Goal: Navigation & Orientation: Find specific page/section

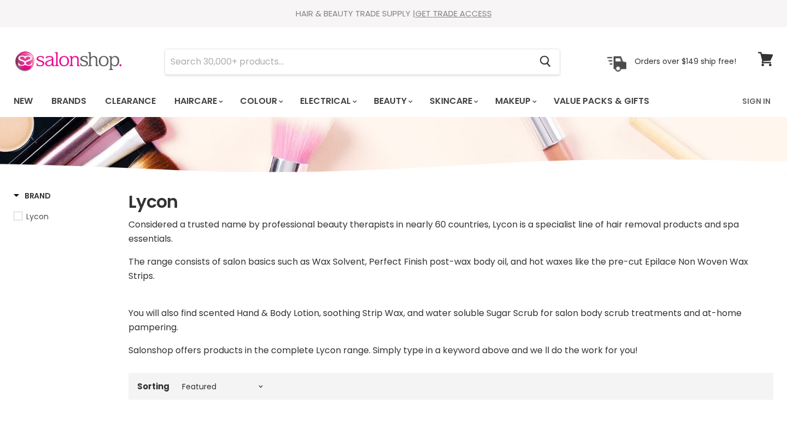
select select "manual"
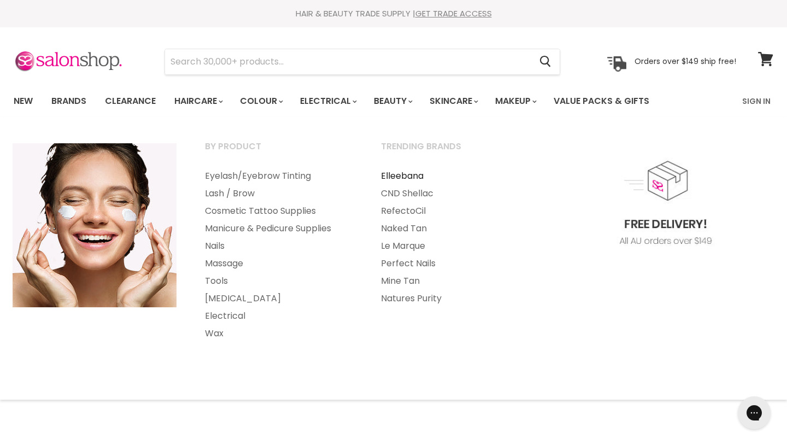
click at [407, 177] on link "Elleebana" at bounding box center [454, 175] width 174 height 17
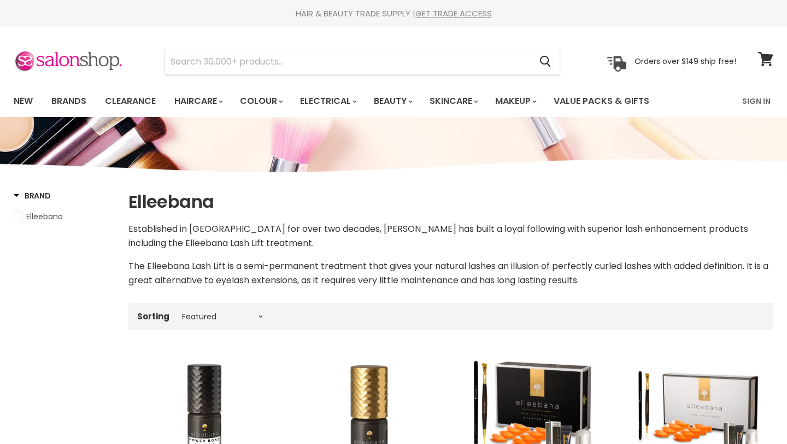
select select "manual"
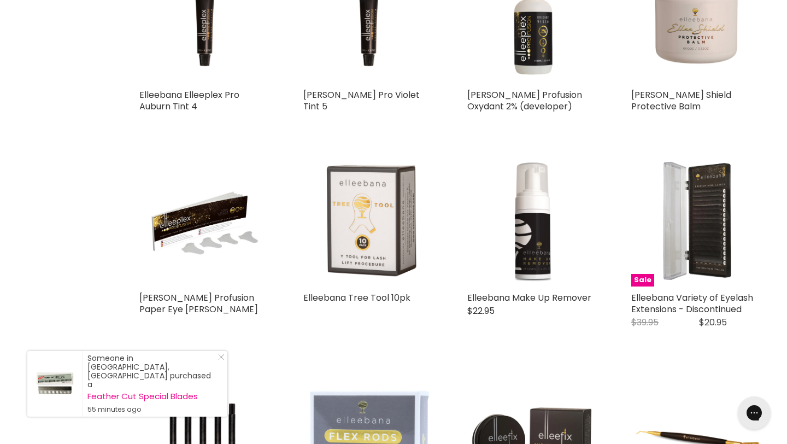
scroll to position [1847, 0]
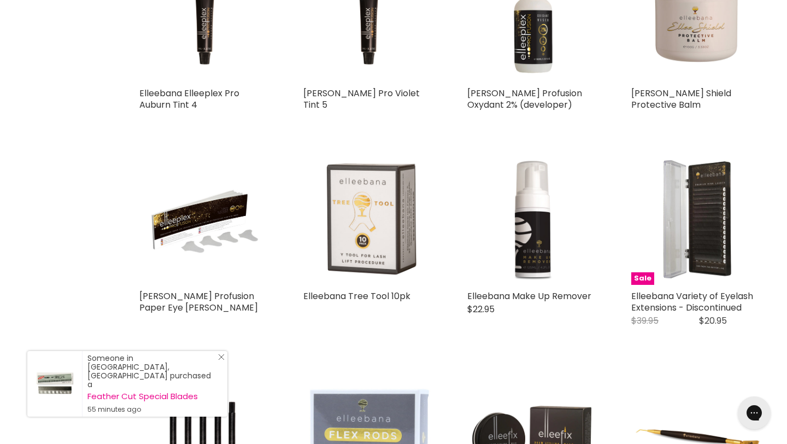
click at [218, 360] on icon "Close Icon" at bounding box center [221, 356] width 7 height 7
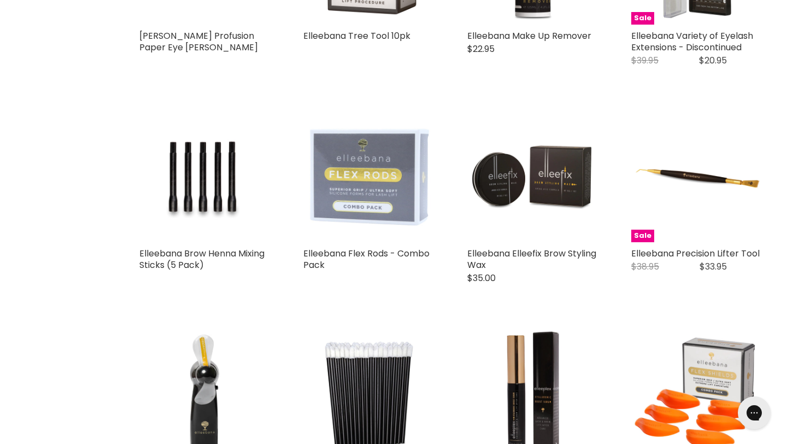
scroll to position [2112, 0]
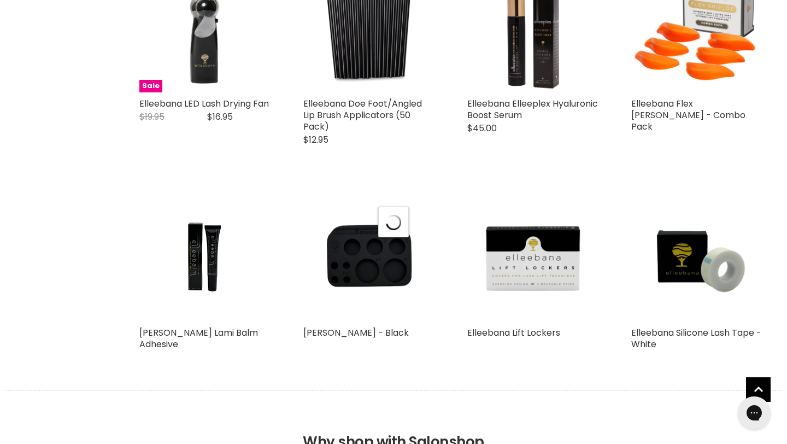
select select "manual"
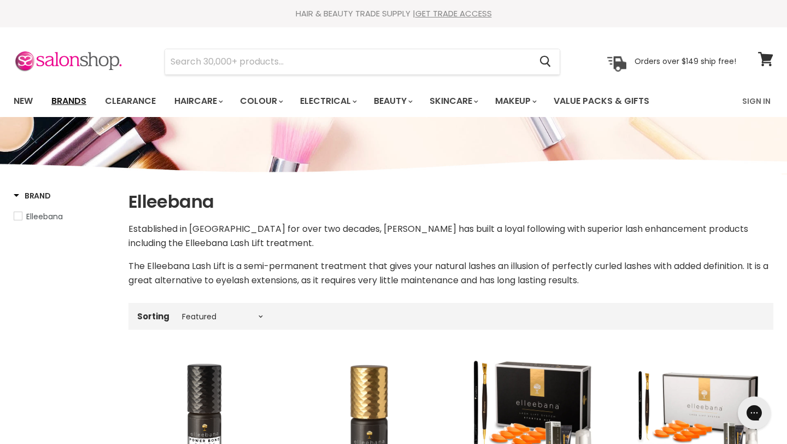
click at [70, 98] on link "Brands" at bounding box center [68, 101] width 51 height 23
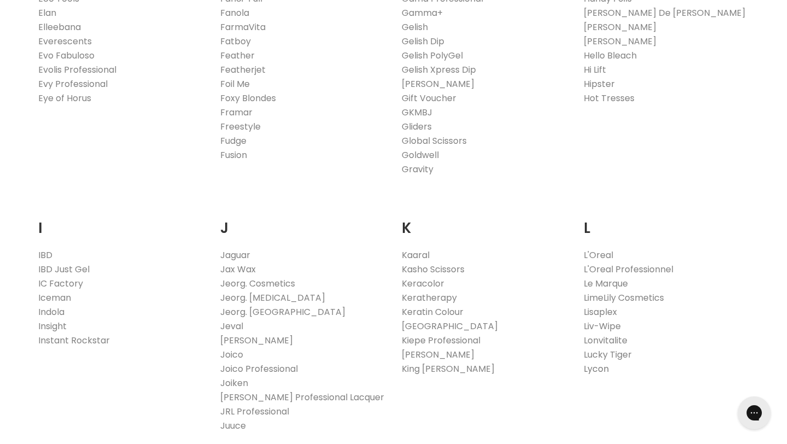
click at [602, 370] on link "Lycon" at bounding box center [595, 368] width 25 height 13
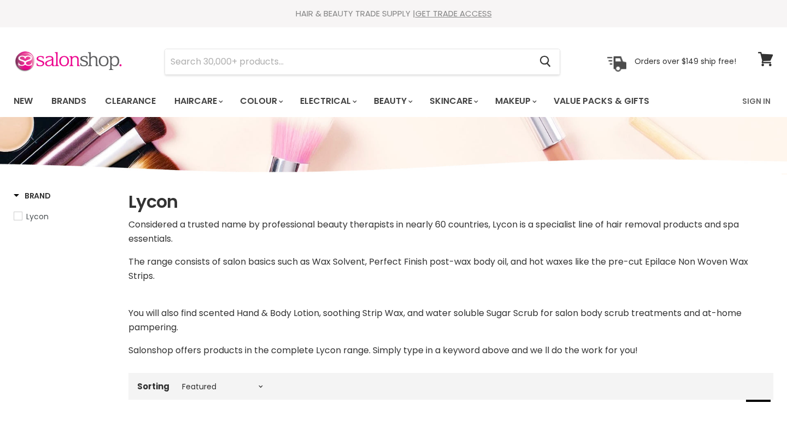
select select "manual"
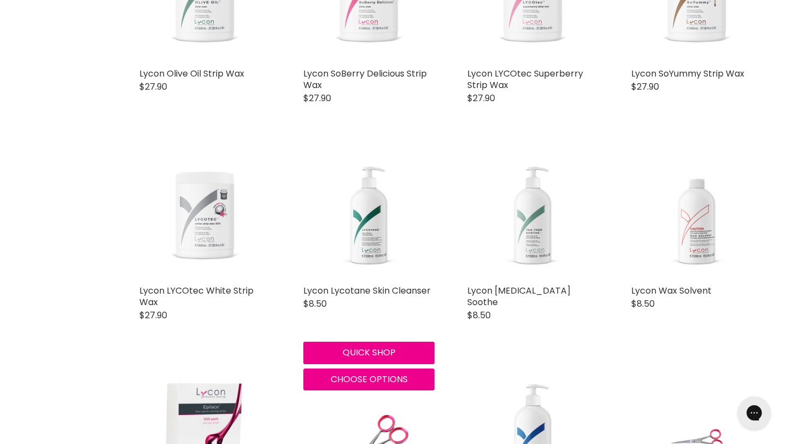
scroll to position [2023, 0]
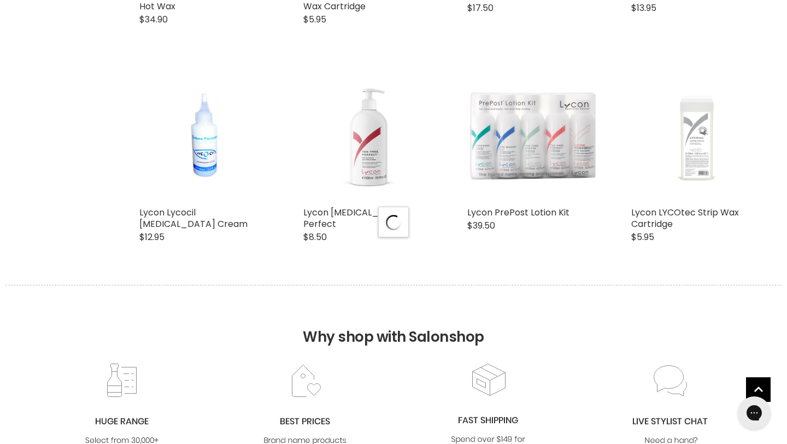
select select "manual"
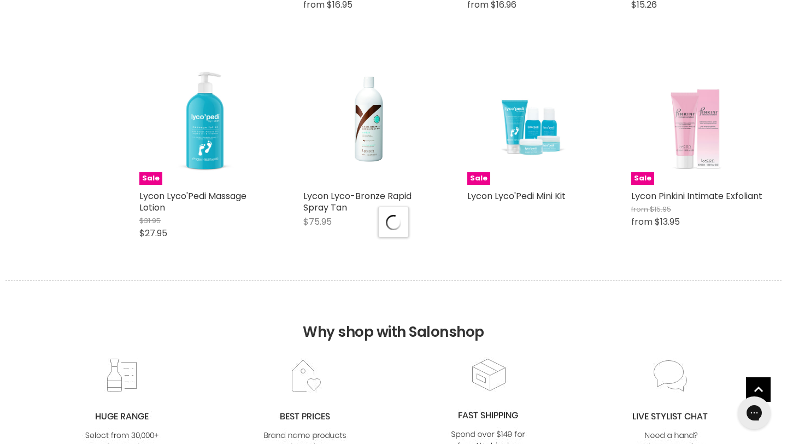
select select "manual"
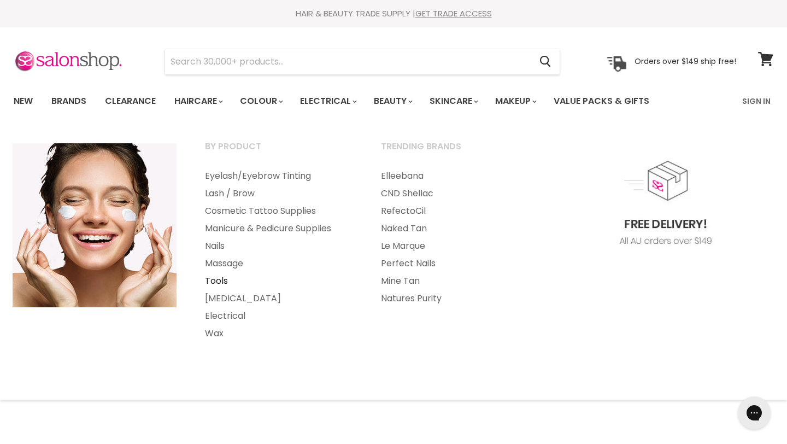
click at [220, 280] on link "Tools" at bounding box center [278, 280] width 174 height 17
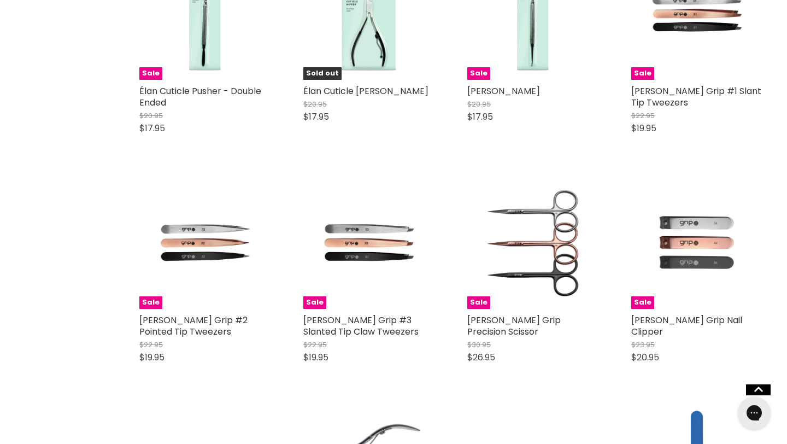
scroll to position [1010, 0]
